Goal: Check status: Check status

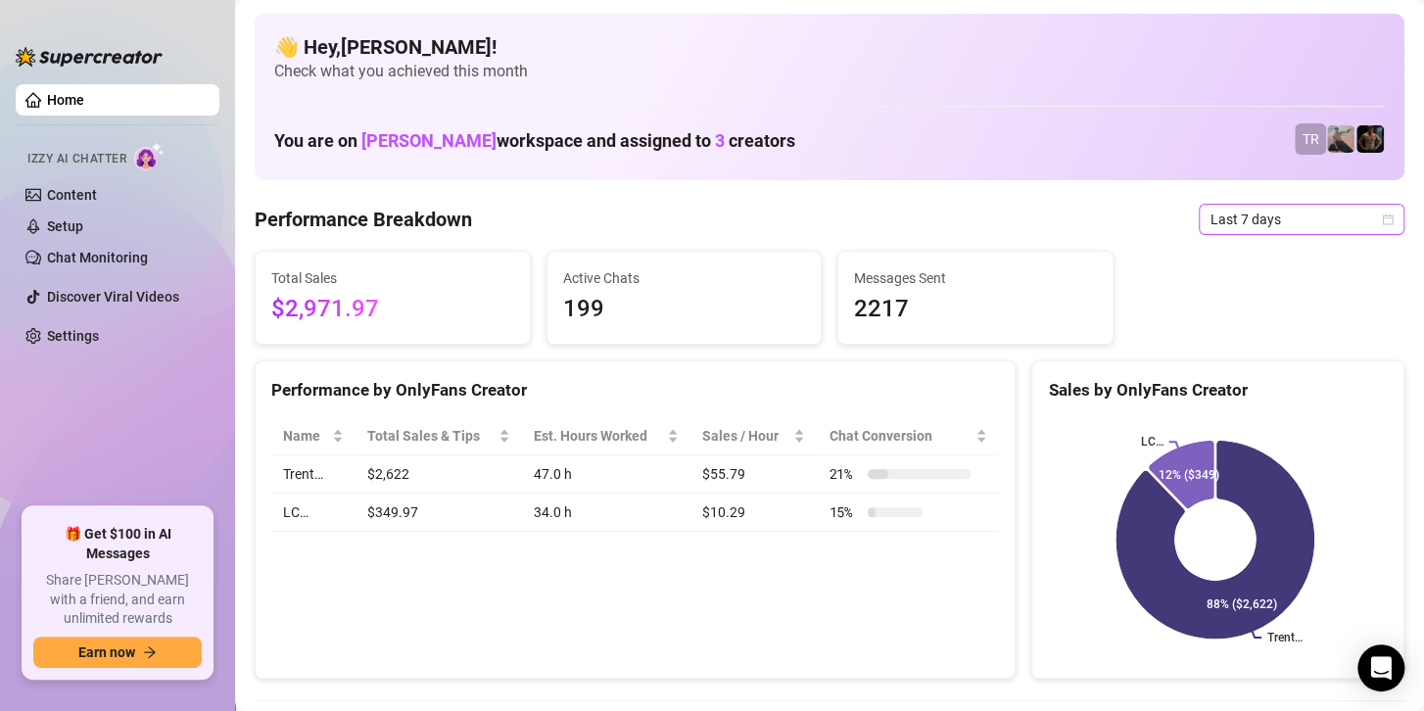
click at [1264, 219] on span "Last 7 days" at bounding box center [1301, 219] width 182 height 29
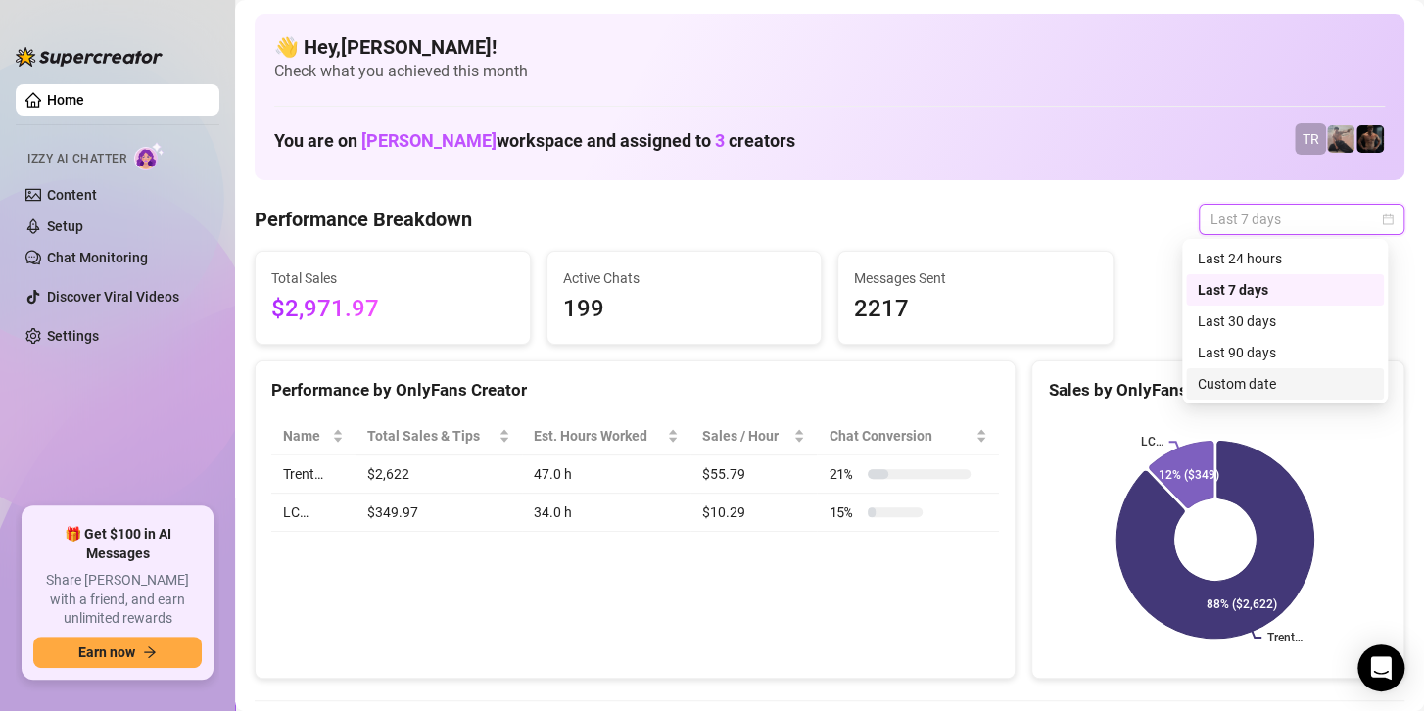
click at [1228, 381] on div "Custom date" at bounding box center [1284, 384] width 174 height 22
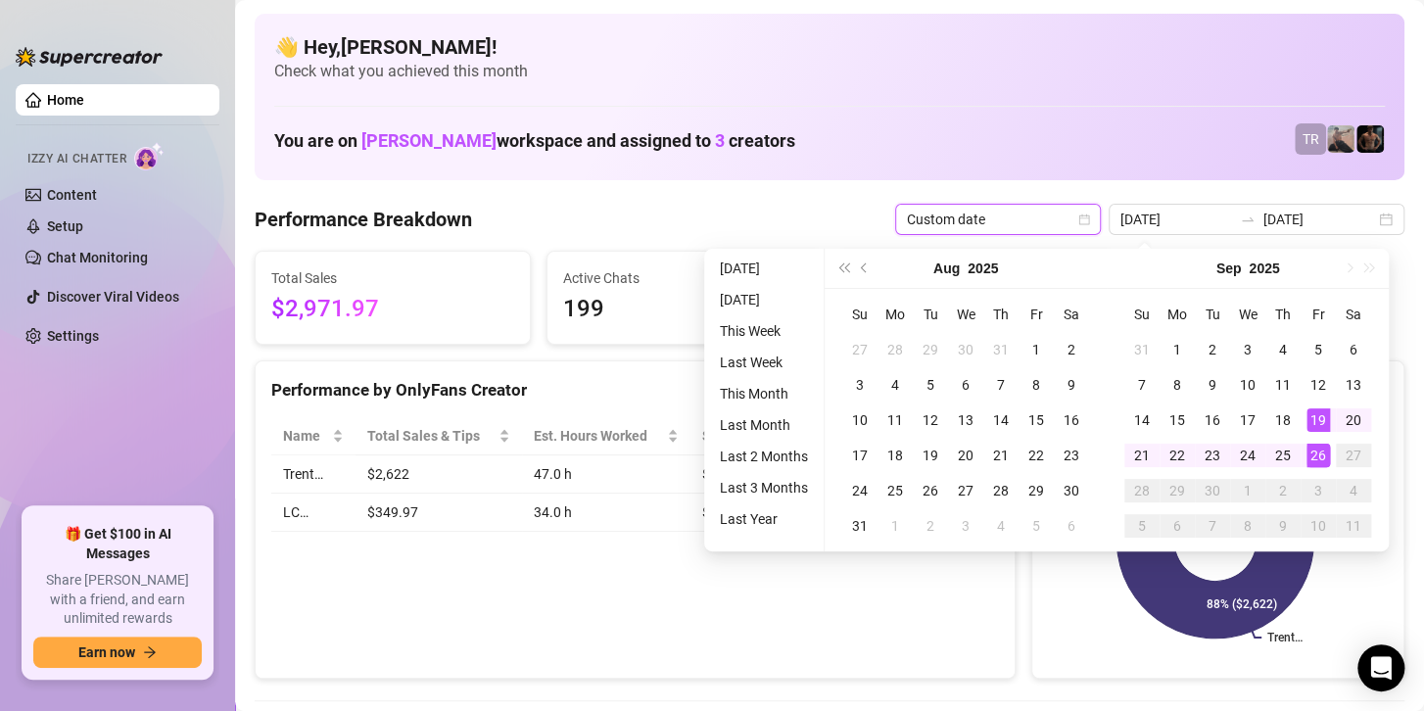
type input "[DATE]"
click at [1320, 454] on div "26" at bounding box center [1317, 455] width 23 height 23
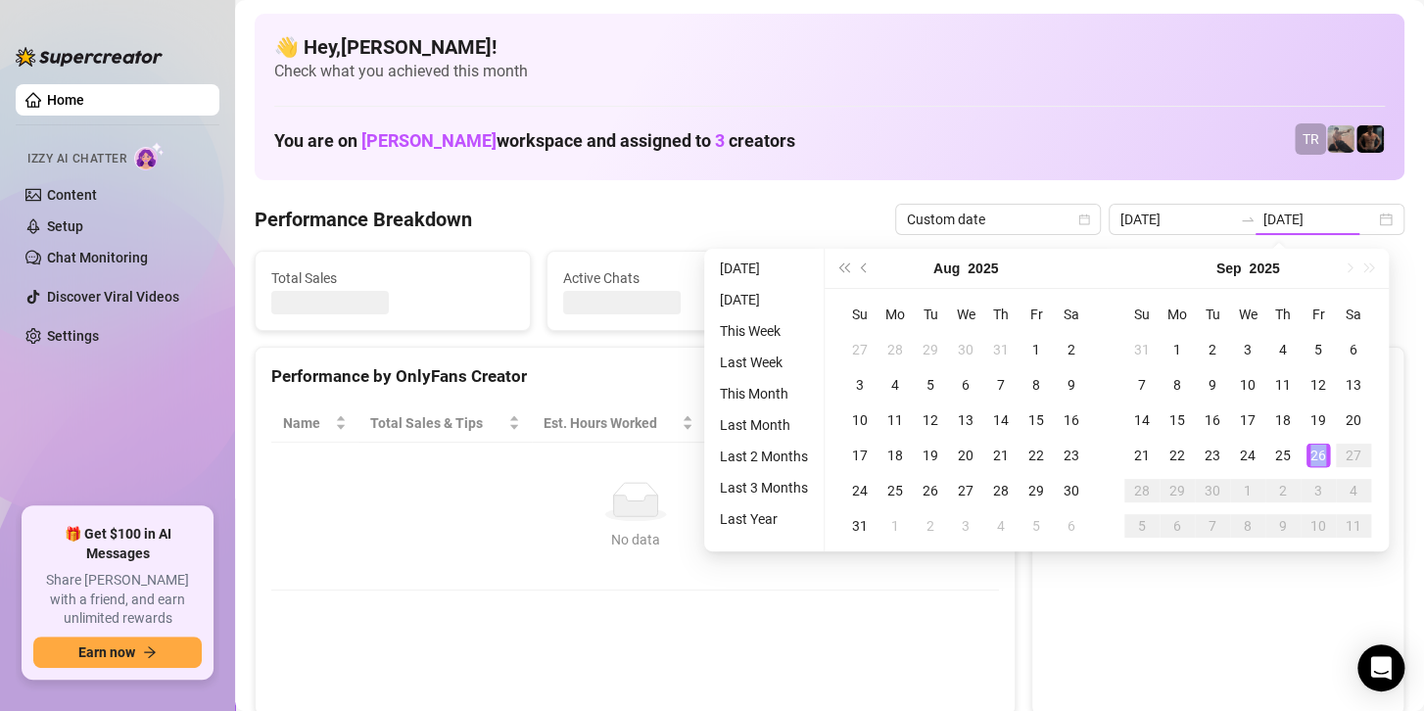
type input "[DATE]"
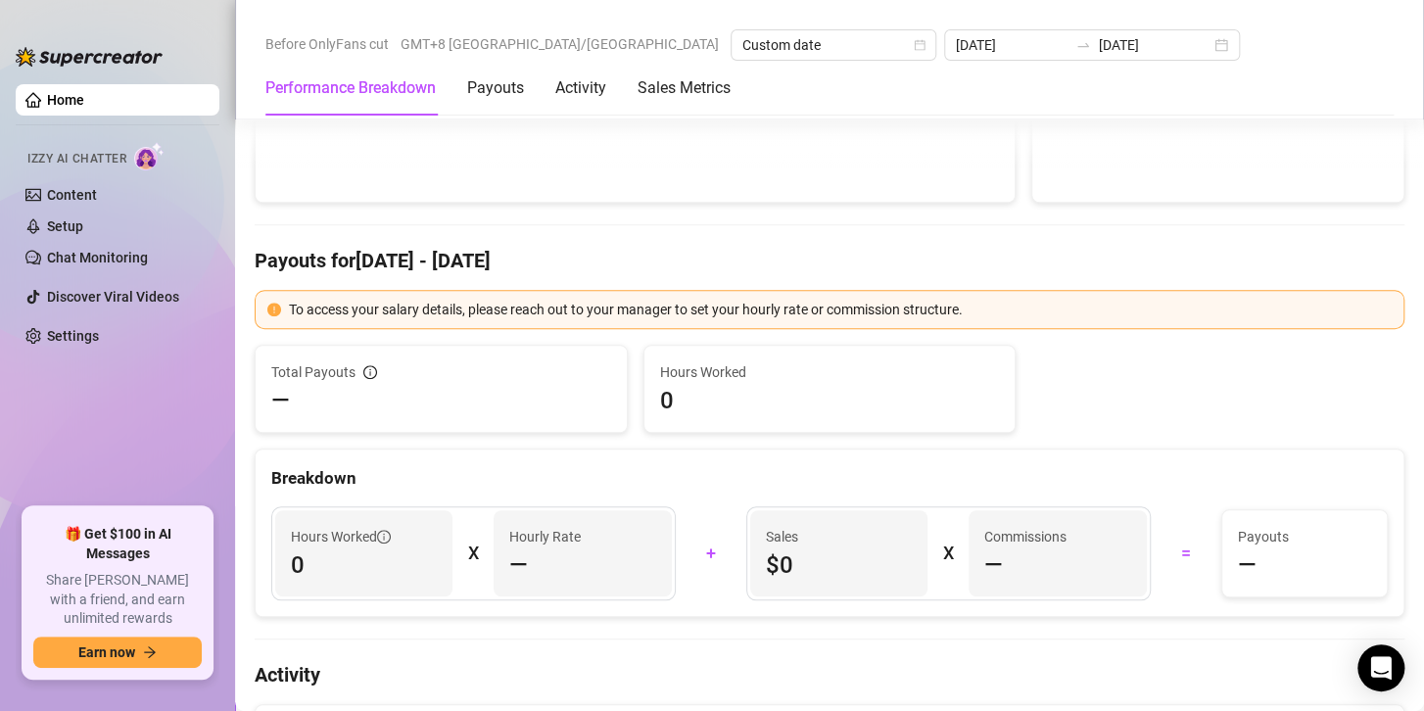
scroll to position [98, 0]
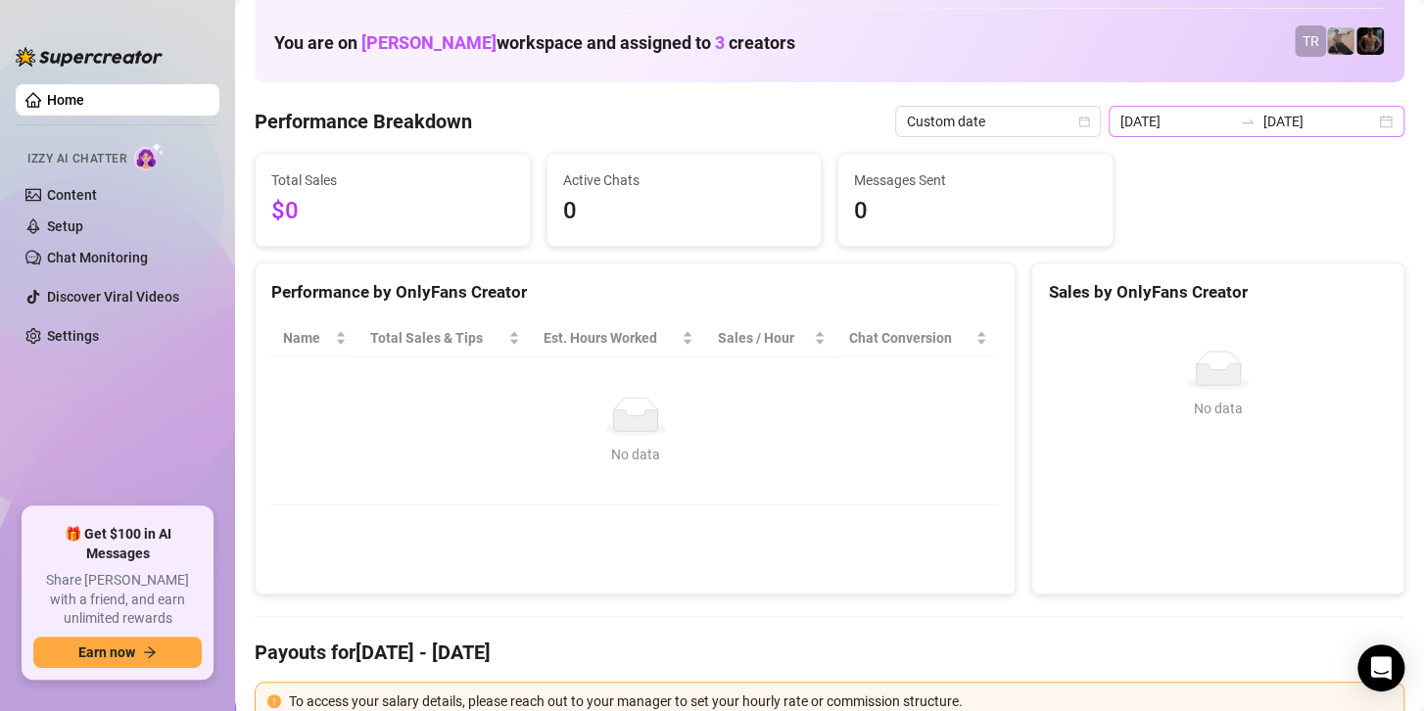
click at [1239, 117] on icon "swap-right" at bounding box center [1247, 122] width 16 height 16
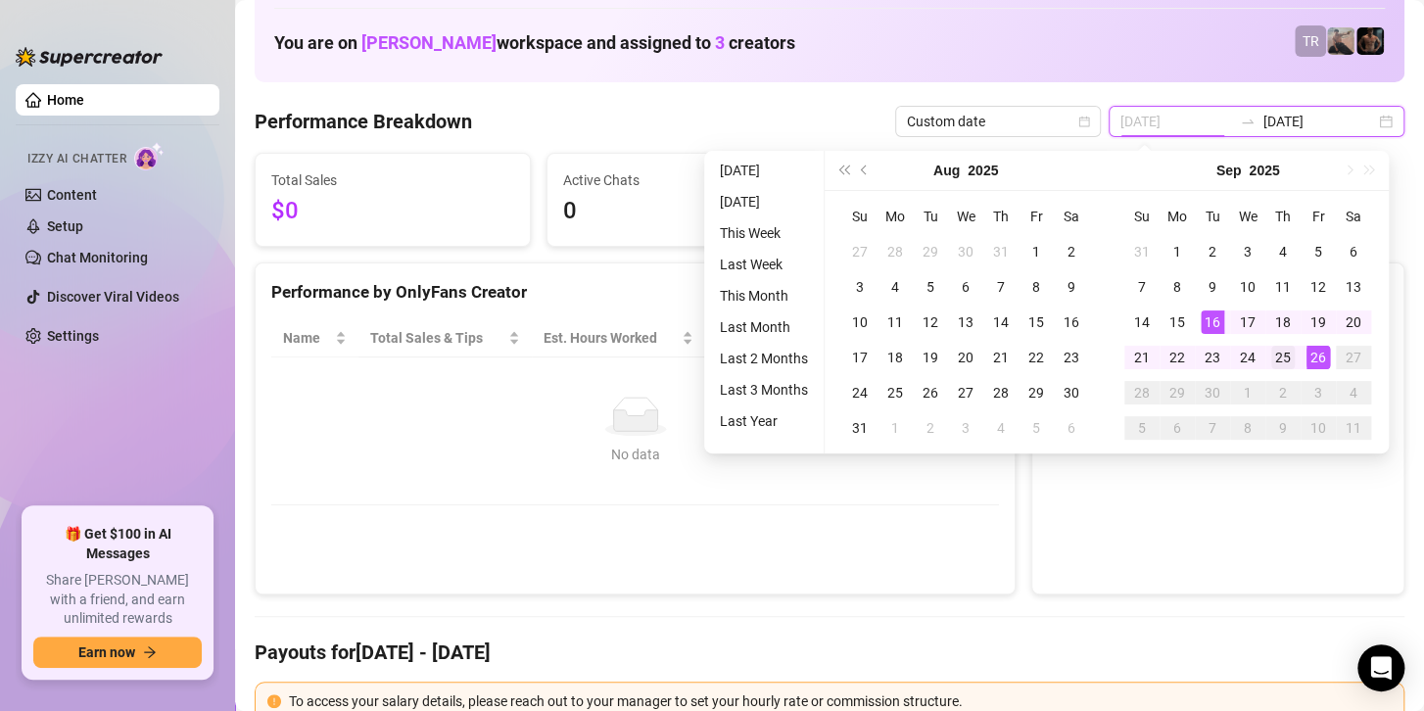
type input "[DATE]"
click at [1281, 349] on div "25" at bounding box center [1282, 357] width 23 height 23
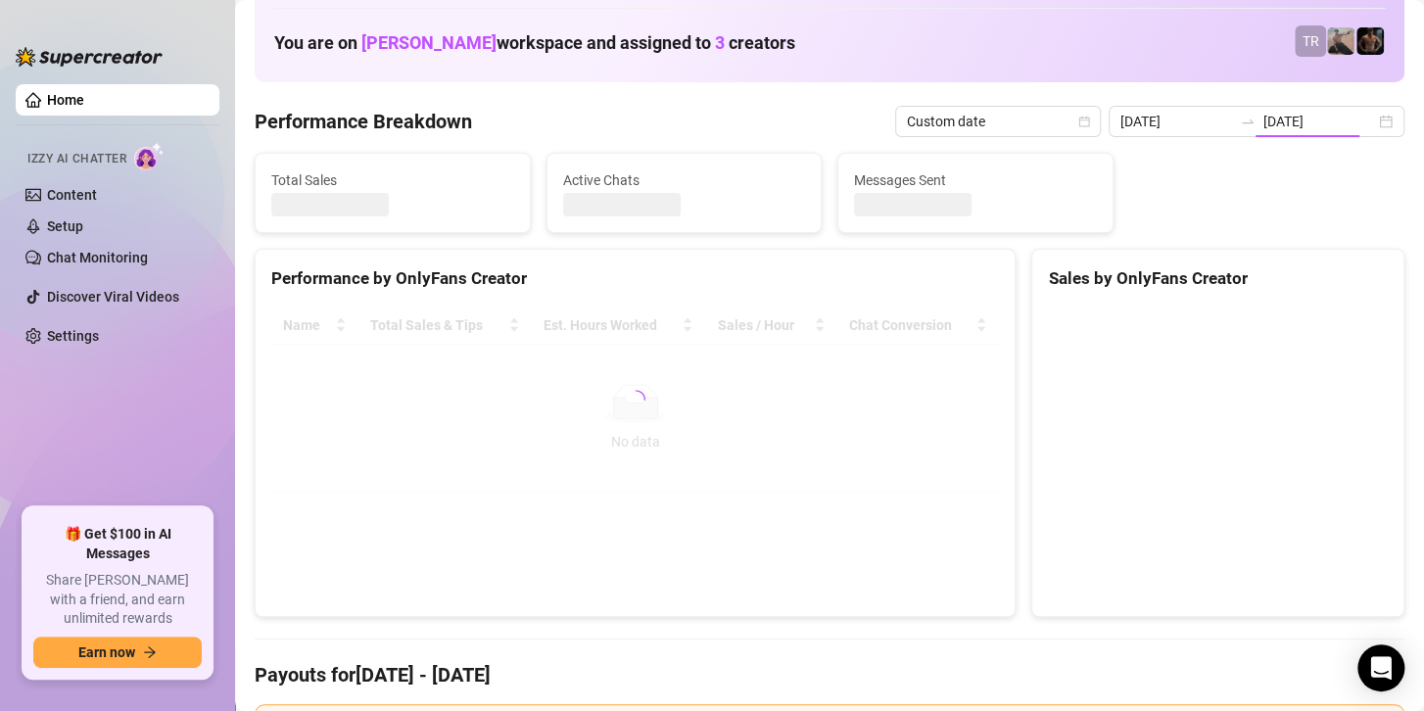
type input "[DATE]"
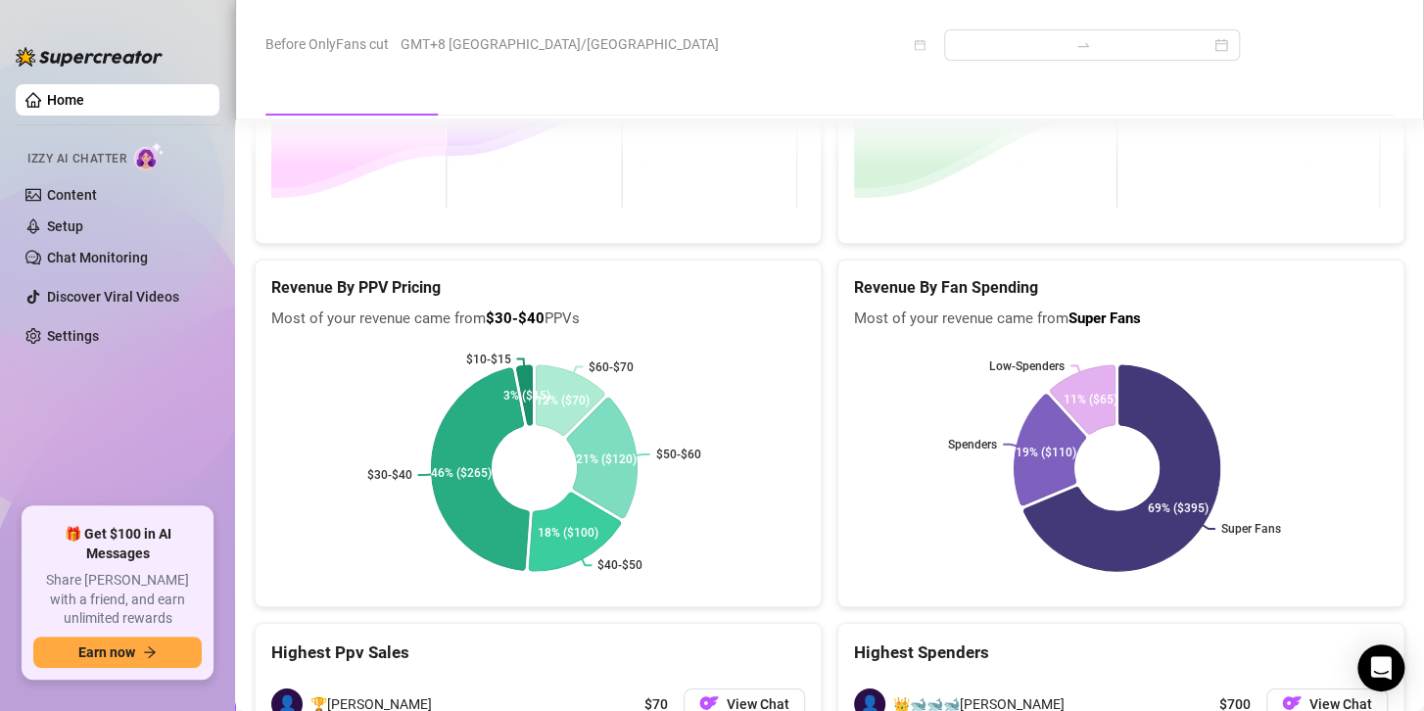
scroll to position [3180, 0]
